Goal: Book appointment/travel/reservation

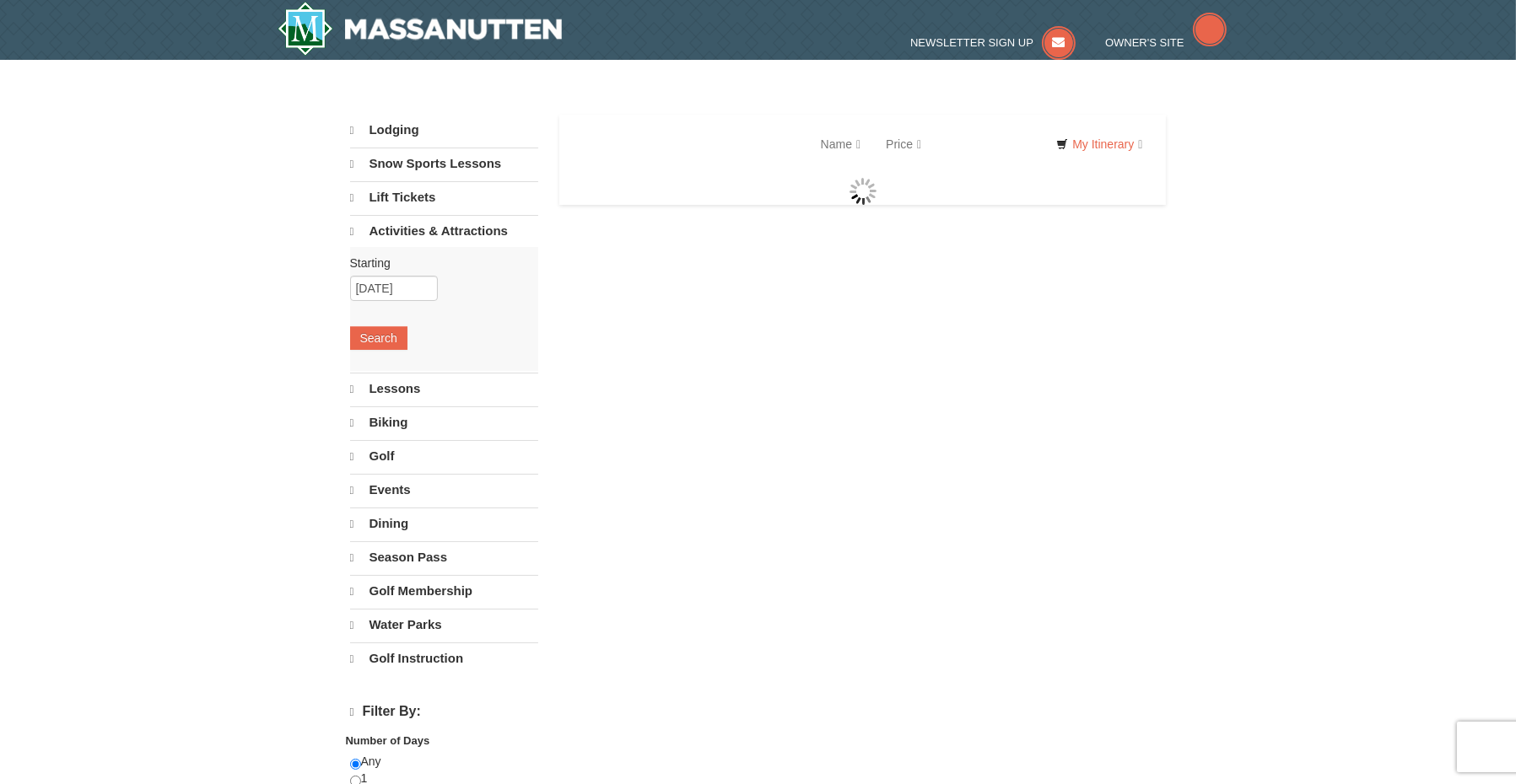
select select "9"
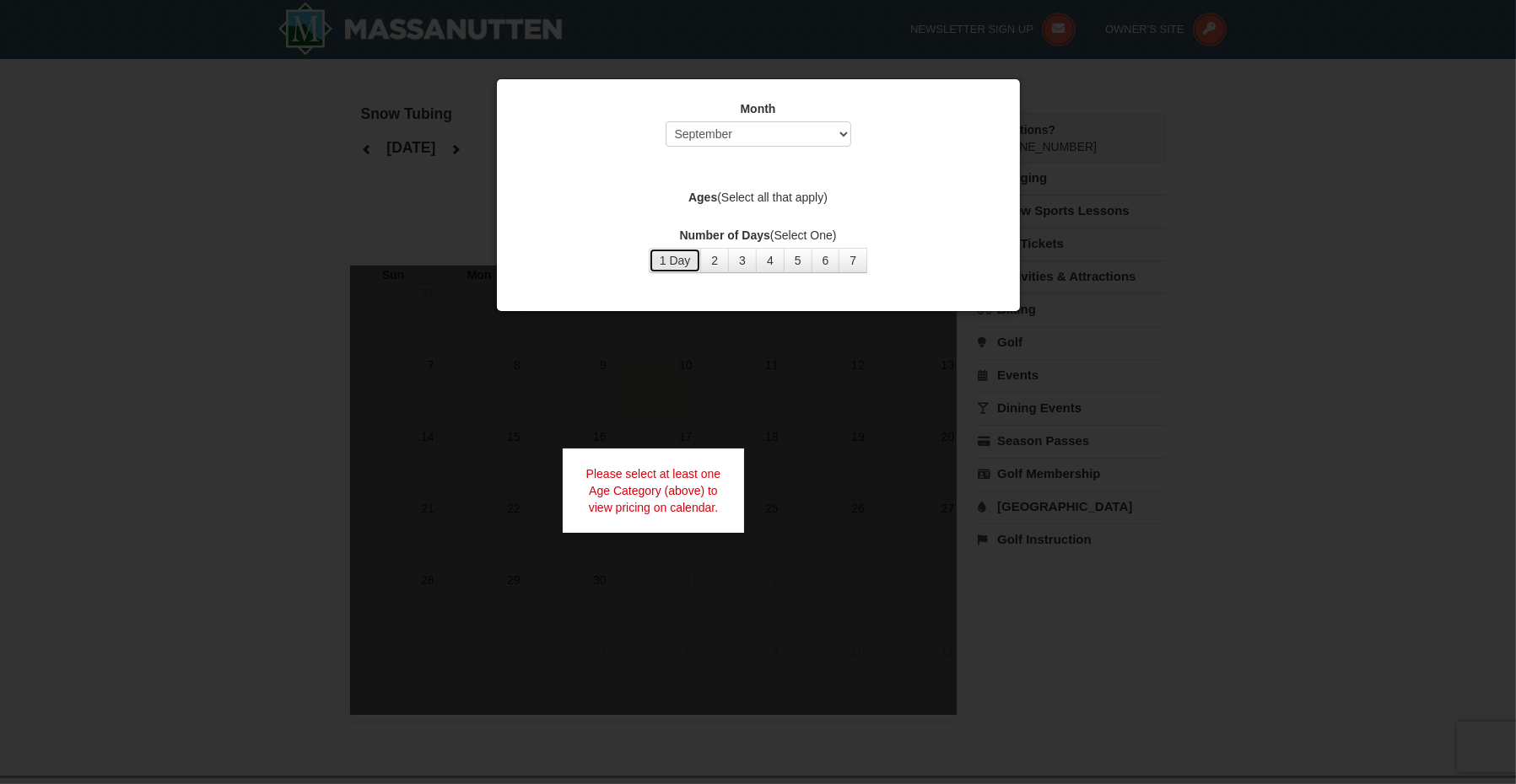
click at [669, 254] on button "1 Day" at bounding box center [676, 260] width 54 height 25
click at [830, 336] on div at bounding box center [758, 392] width 1516 height 784
click at [798, 132] on select "Select September October November December January February March April May Jun…" at bounding box center [758, 134] width 186 height 25
click at [666, 122] on select "Select September October November December January February March April May Jun…" at bounding box center [758, 134] width 186 height 25
click at [783, 199] on label "Ages (Select all that apply)" at bounding box center [758, 198] width 481 height 17
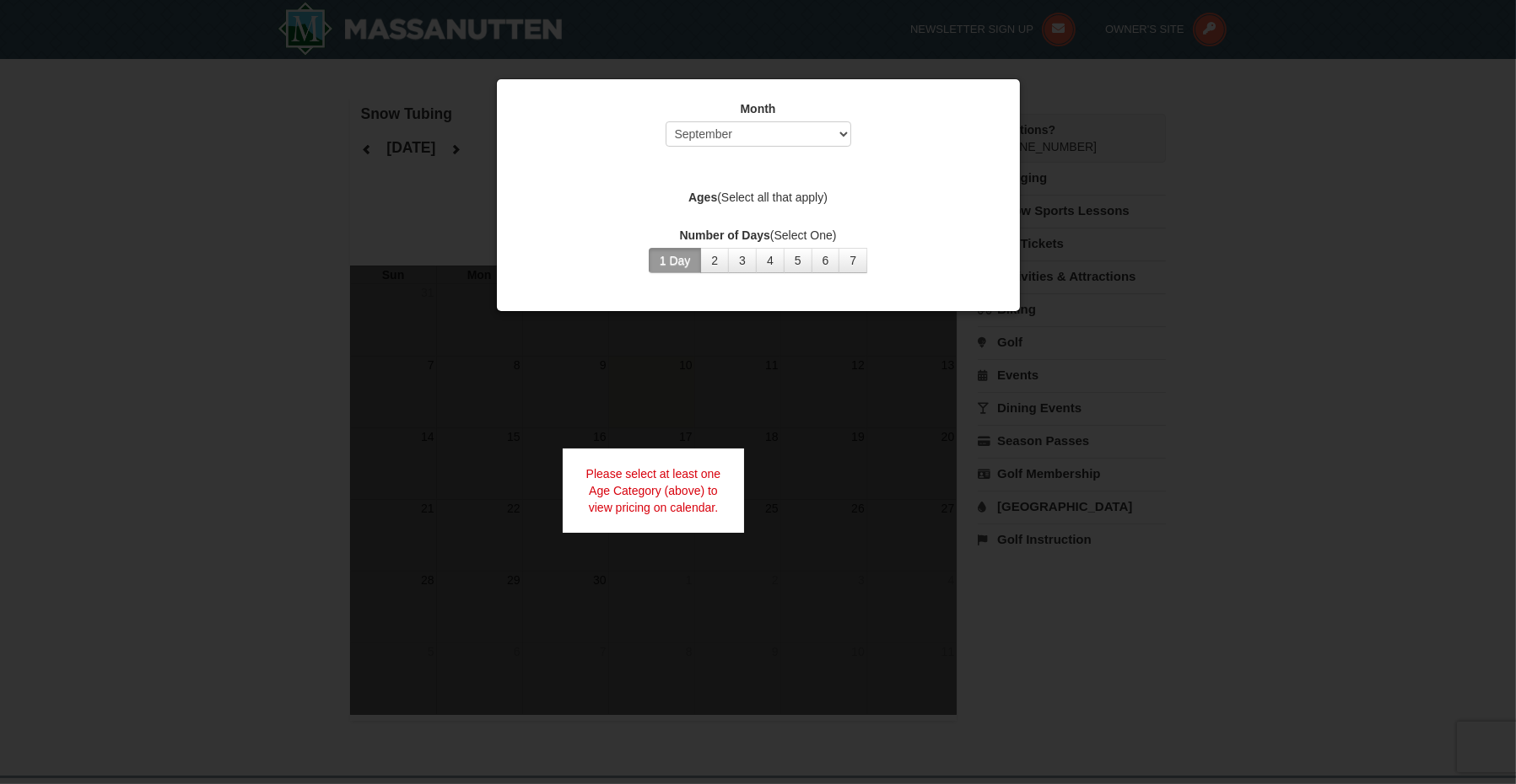
click at [714, 193] on strong "Ages" at bounding box center [702, 198] width 29 height 14
click at [764, 199] on label "Ages (Select all that apply)" at bounding box center [758, 198] width 481 height 17
click at [775, 127] on select "Select September October November December January February March April May Jun…" at bounding box center [758, 134] width 186 height 25
click at [666, 122] on select "Select September October November December January February March April May Jun…" at bounding box center [758, 134] width 186 height 25
click at [750, 146] on select "Select September October November December January February March April May Jun…" at bounding box center [758, 134] width 186 height 25
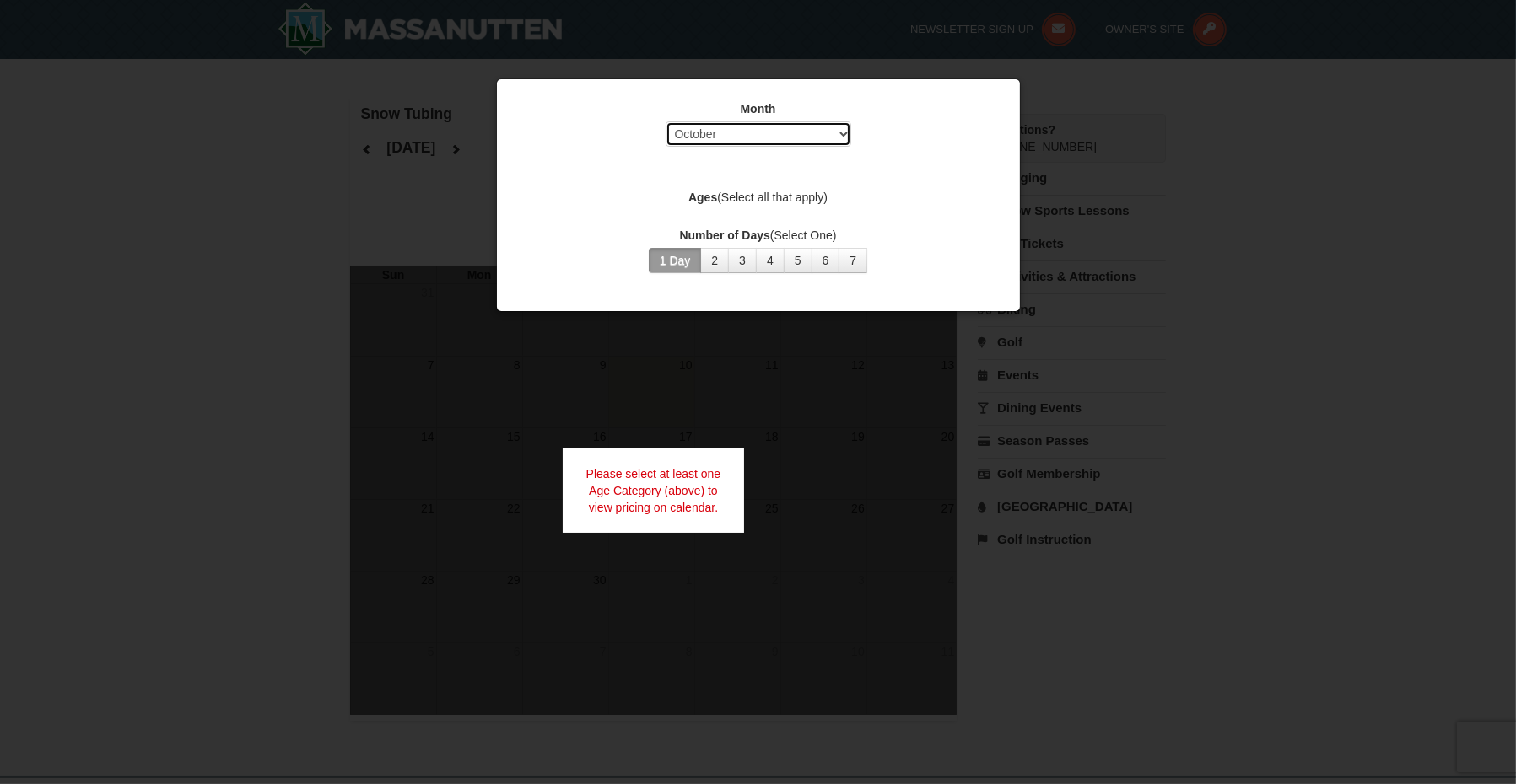
click at [666, 122] on select "Select September October November December January February March April May Jun…" at bounding box center [758, 134] width 186 height 25
click at [740, 195] on label "Ages (Select all that apply)" at bounding box center [758, 198] width 481 height 17
click at [783, 193] on label "Ages (Select all that apply)" at bounding box center [758, 198] width 481 height 17
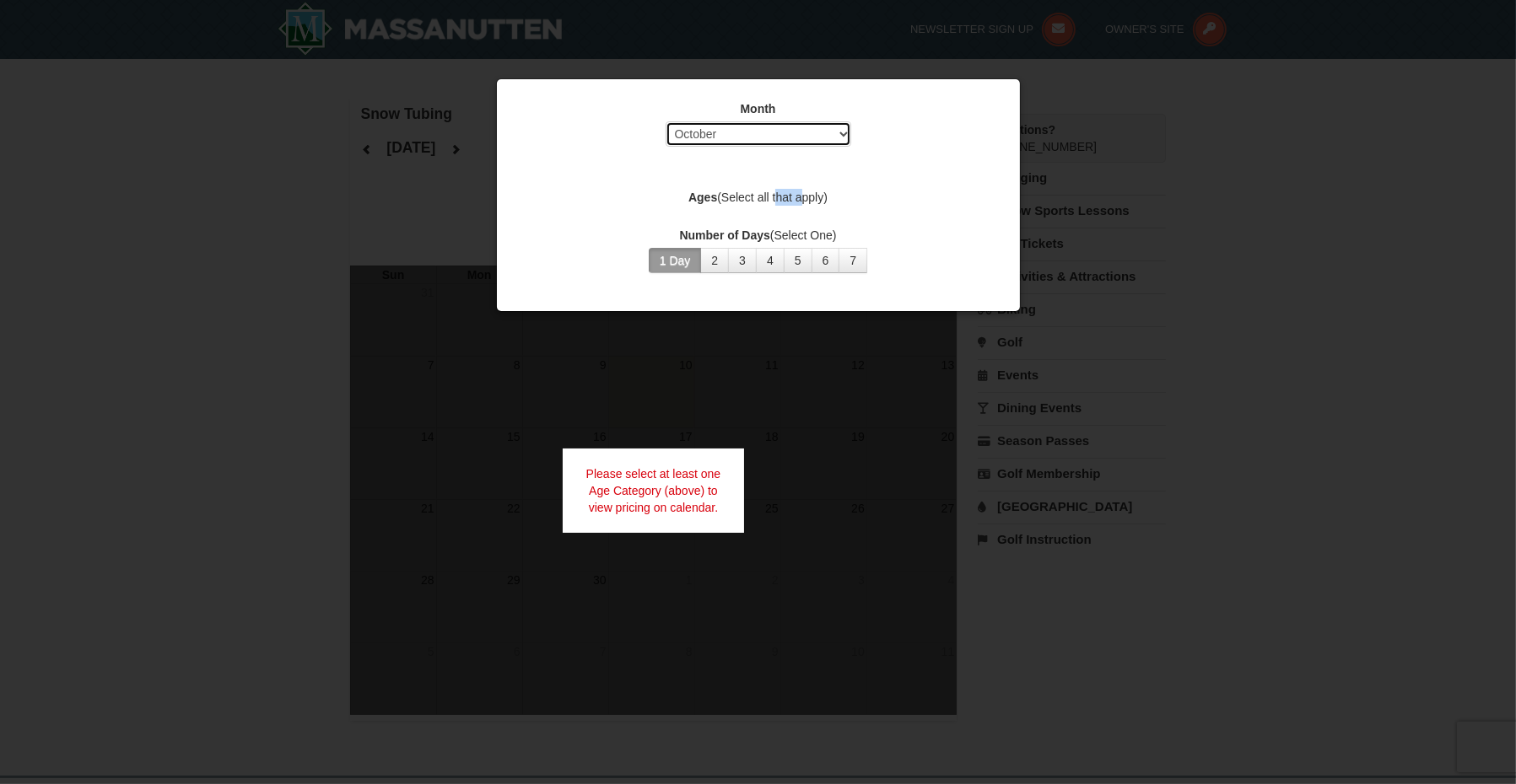
click at [787, 140] on select "Select September October November December January February March April May Jun…" at bounding box center [758, 134] width 186 height 25
select select "3"
click at [666, 122] on select "Select September October November December January February March April May Jun…" at bounding box center [758, 134] width 186 height 25
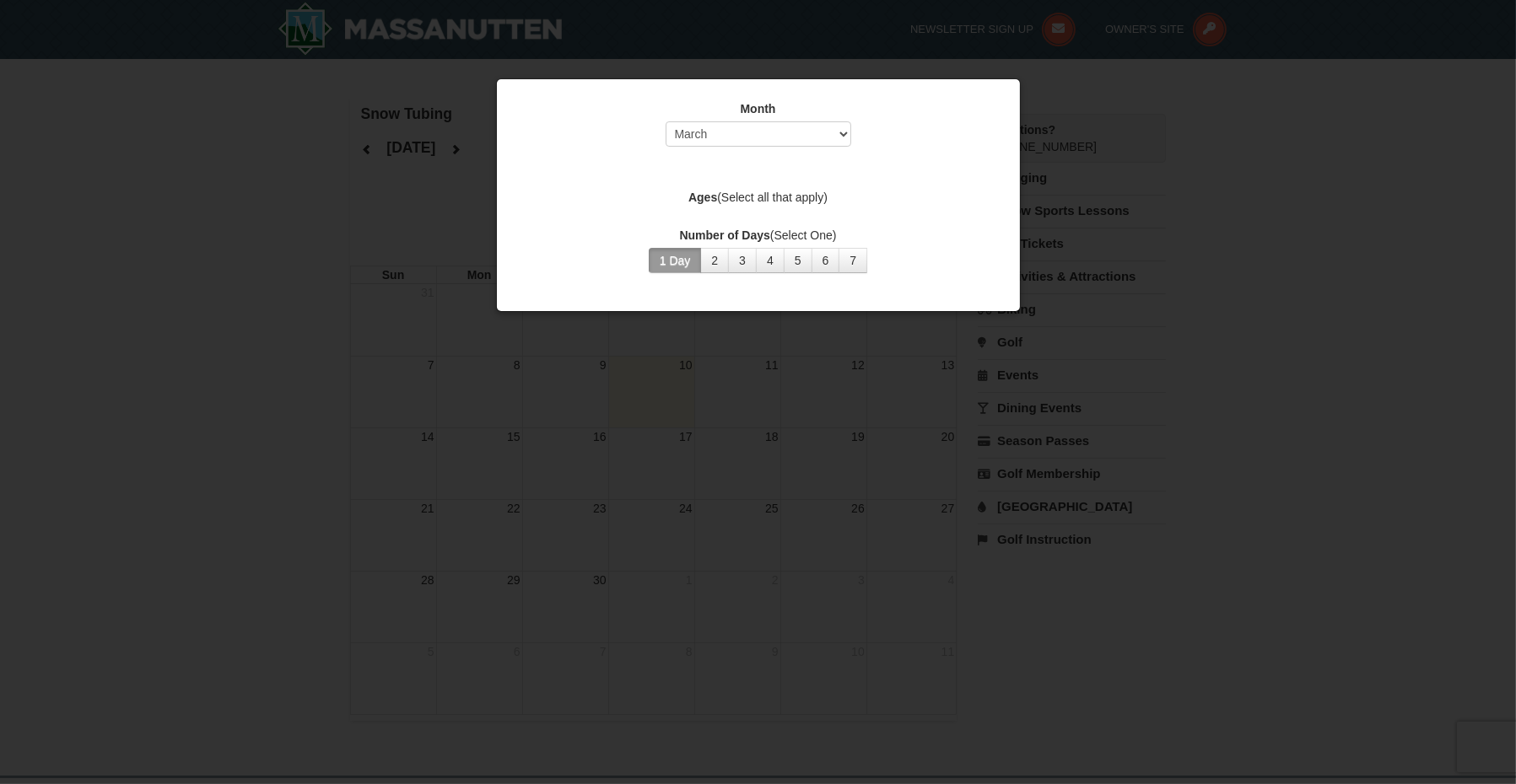
click at [744, 193] on label "Ages (Select all that apply)" at bounding box center [758, 198] width 481 height 17
click at [701, 189] on label "Ages (Select all that apply)" at bounding box center [758, 198] width 481 height 17
drag, startPoint x: 701, startPoint y: 188, endPoint x: 712, endPoint y: 201, distance: 17.0
click at [702, 189] on label "Ages (Select all that apply)" at bounding box center [758, 198] width 481 height 17
click at [739, 255] on button "3" at bounding box center [742, 260] width 29 height 25
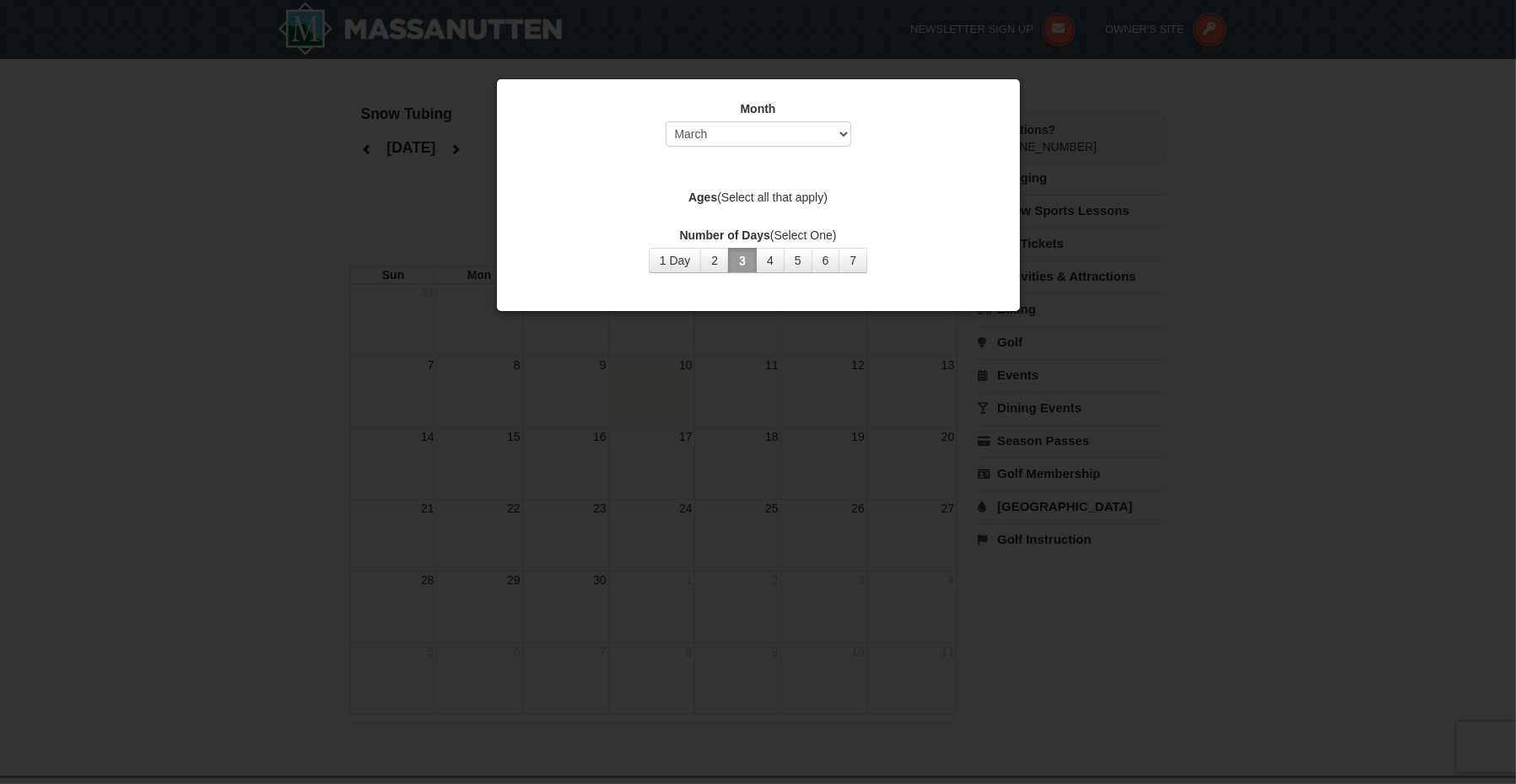
click at [708, 338] on div at bounding box center [758, 392] width 1516 height 784
drag, startPoint x: 671, startPoint y: 203, endPoint x: 868, endPoint y: 141, distance: 206.5
click at [702, 193] on label "Ages (Select all that apply)" at bounding box center [758, 198] width 481 height 17
drag, startPoint x: 1037, startPoint y: 127, endPoint x: 1051, endPoint y: 142, distance: 20.5
click at [1051, 141] on div at bounding box center [758, 392] width 1516 height 784
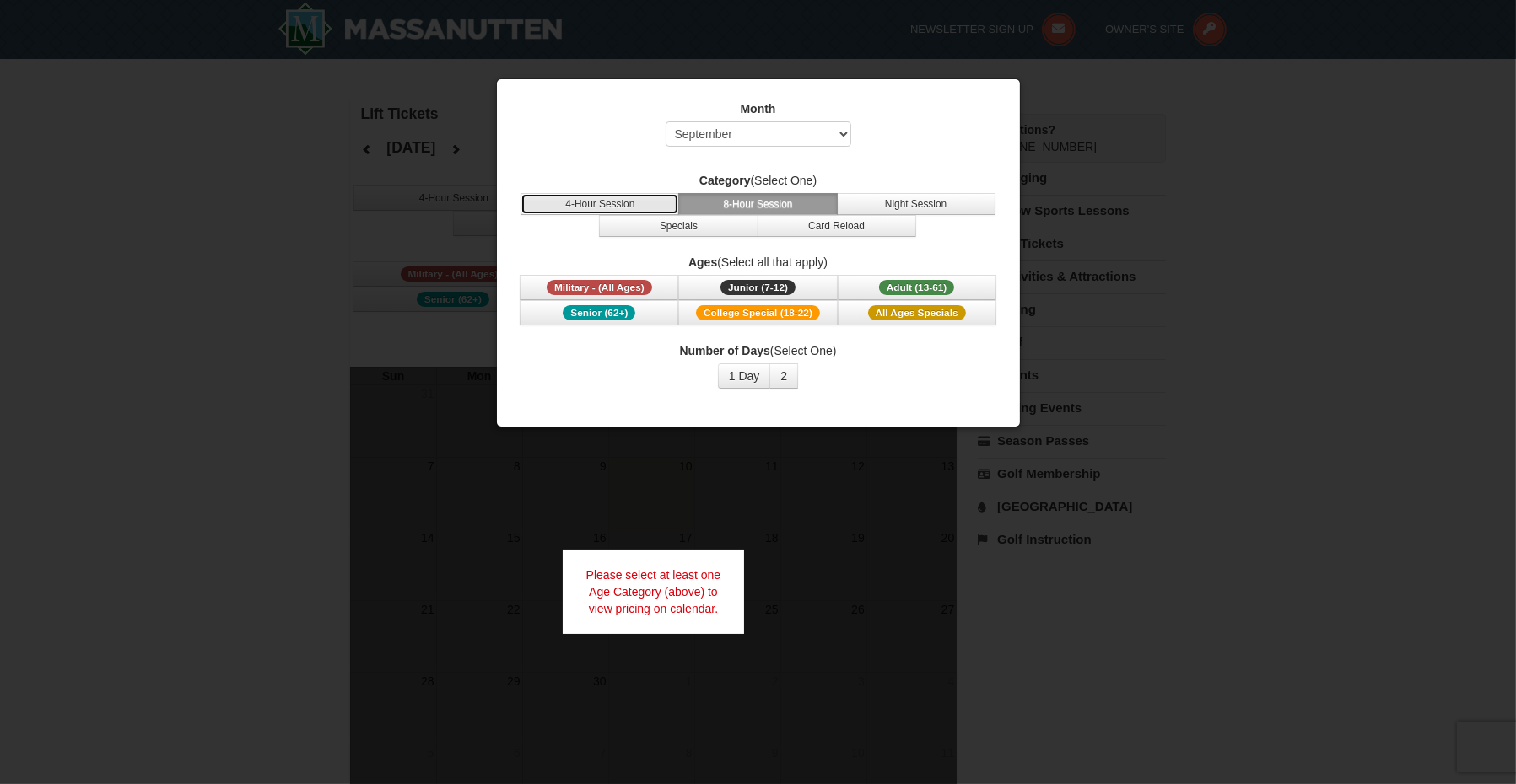
click at [662, 206] on button "4-Hour Session" at bounding box center [600, 204] width 159 height 22
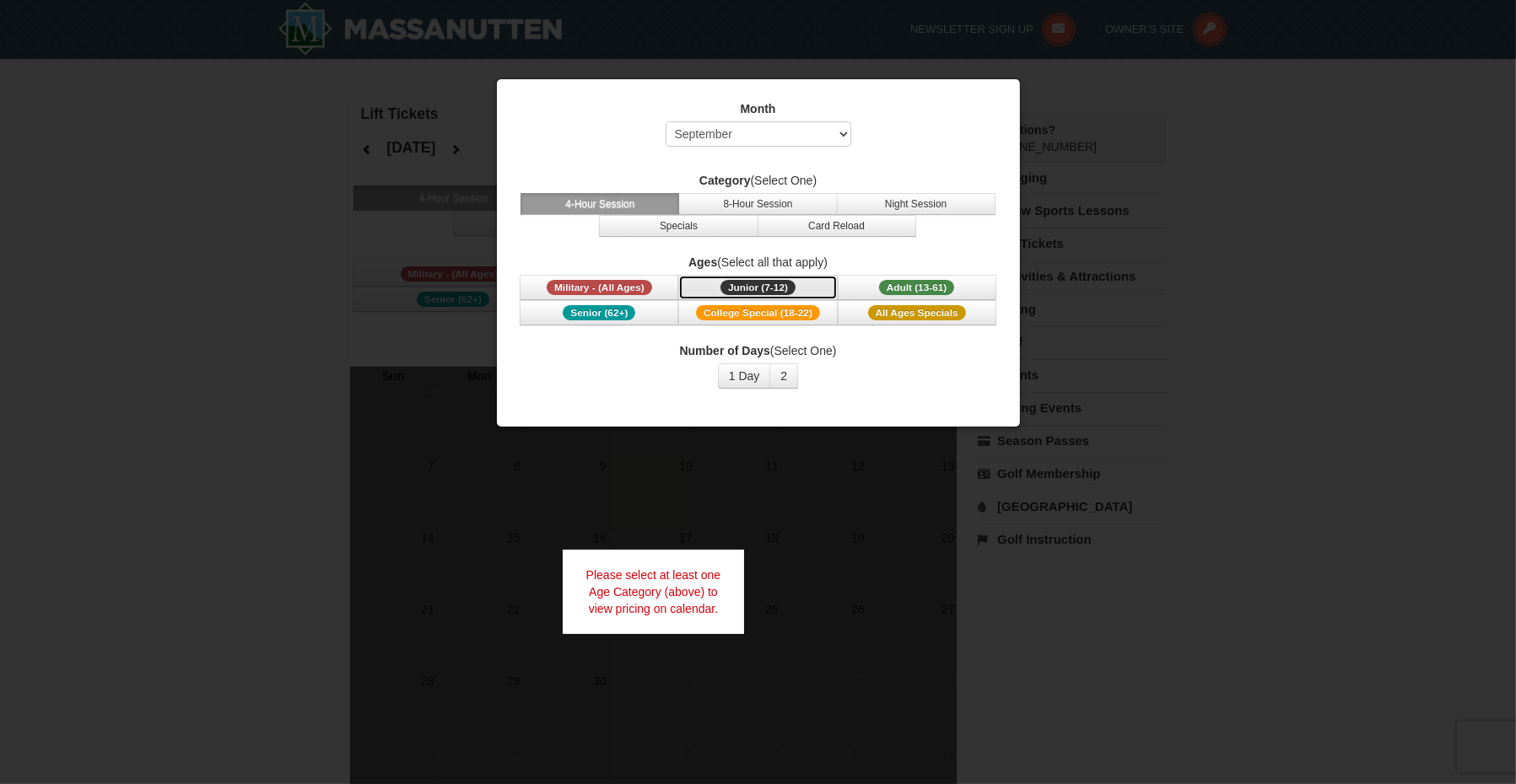
click at [737, 287] on span "Junior (7-12)" at bounding box center [758, 288] width 75 height 16
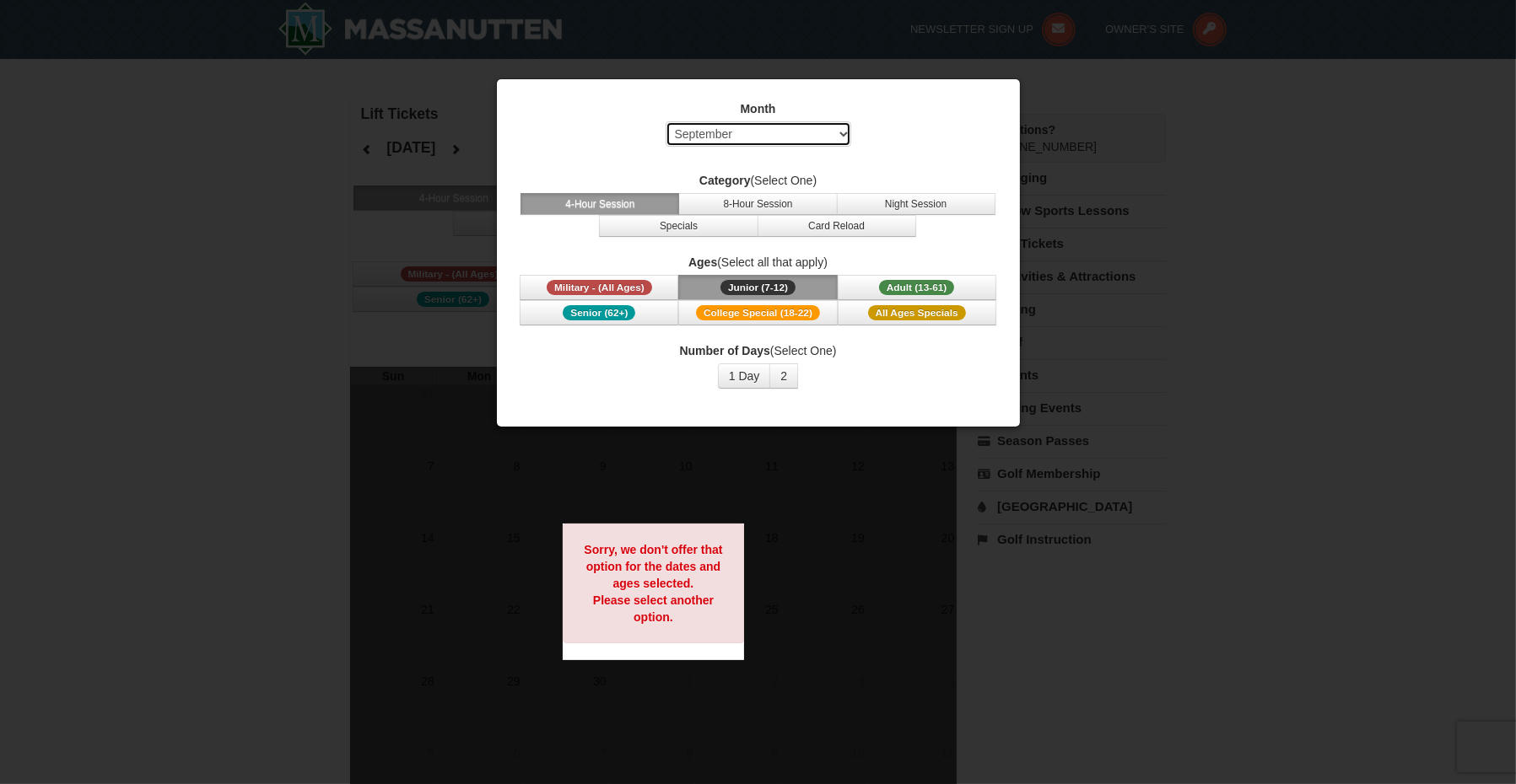
click at [718, 128] on select "Select September October November December January February March April May Jun…" at bounding box center [758, 134] width 186 height 25
select select "10"
click at [666, 122] on select "Select September October November December January February March April May Jun…" at bounding box center [758, 134] width 186 height 25
click at [733, 378] on button "1 Day" at bounding box center [745, 376] width 54 height 25
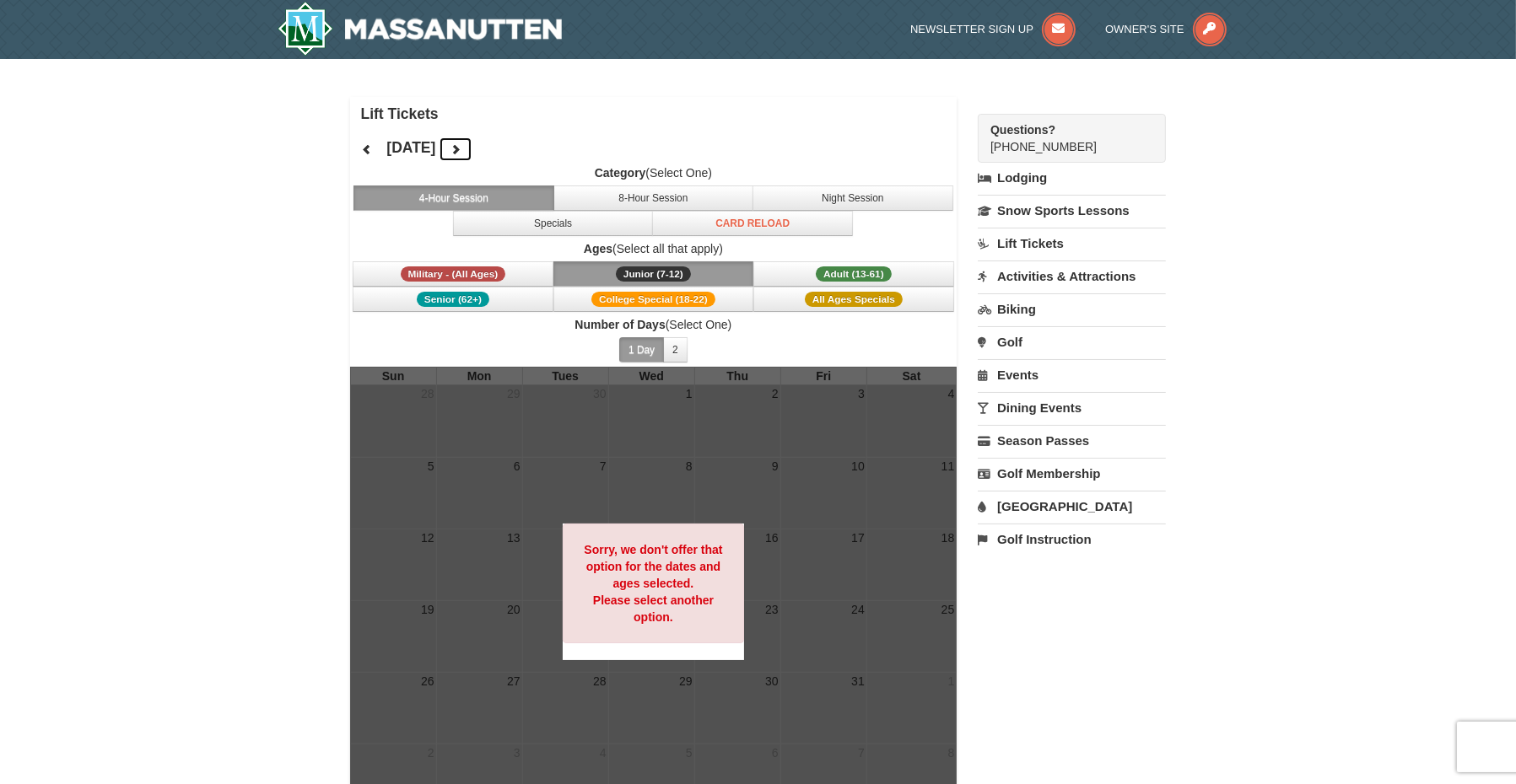
click at [461, 147] on icon at bounding box center [456, 149] width 12 height 12
click at [473, 147] on button at bounding box center [455, 149] width 34 height 25
click at [461, 147] on icon at bounding box center [456, 149] width 12 height 12
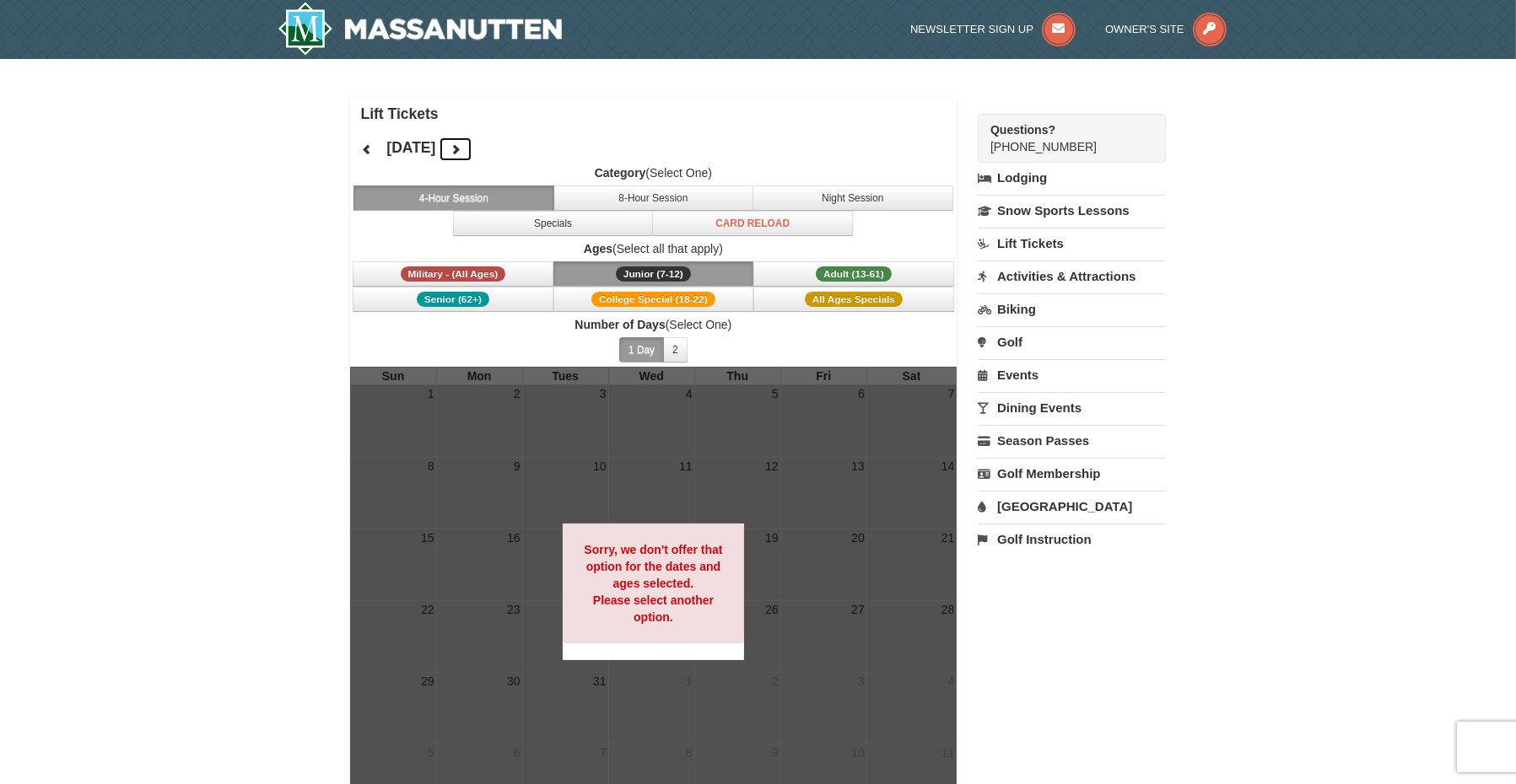
click at [473, 147] on button at bounding box center [455, 149] width 34 height 25
